Goal: Task Accomplishment & Management: Use online tool/utility

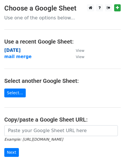
click at [17, 53] on strong "[DATE]" at bounding box center [12, 50] width 16 height 5
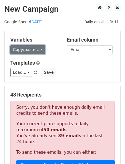
click at [40, 51] on link "Copy/paste..." at bounding box center [27, 49] width 35 height 9
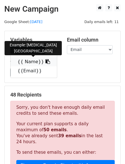
click at [45, 64] on icon at bounding box center [47, 61] width 5 height 5
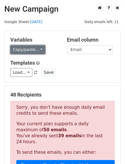
click at [40, 51] on link "Copy/paste..." at bounding box center [27, 49] width 35 height 9
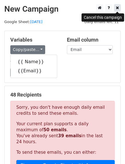
click at [118, 6] on icon at bounding box center [117, 8] width 3 height 4
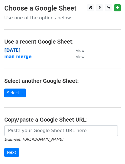
click at [11, 51] on strong "[DATE]" at bounding box center [12, 50] width 16 height 5
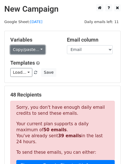
click at [37, 50] on link "Copy/paste..." at bounding box center [27, 49] width 35 height 9
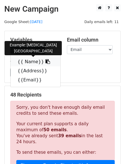
click at [45, 62] on icon at bounding box center [47, 61] width 5 height 5
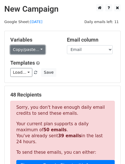
click at [36, 47] on link "Copy/paste..." at bounding box center [27, 49] width 35 height 9
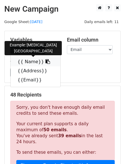
click at [45, 64] on icon at bounding box center [47, 61] width 5 height 5
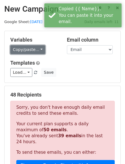
click at [37, 52] on link "Copy/paste..." at bounding box center [27, 49] width 35 height 9
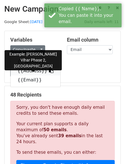
click at [49, 73] on icon at bounding box center [51, 70] width 5 height 5
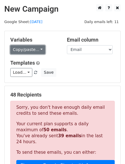
click at [38, 50] on link "Copy/paste..." at bounding box center [27, 49] width 35 height 9
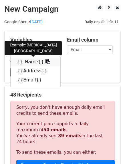
click at [45, 63] on icon at bounding box center [47, 61] width 5 height 5
